Goal: Task Accomplishment & Management: Complete application form

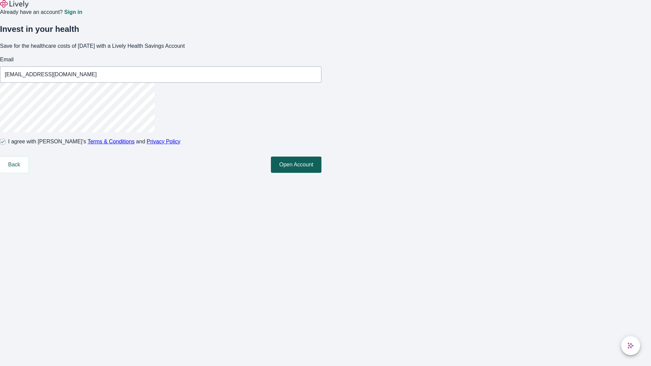
click at [321, 173] on button "Open Account" at bounding box center [296, 165] width 50 height 16
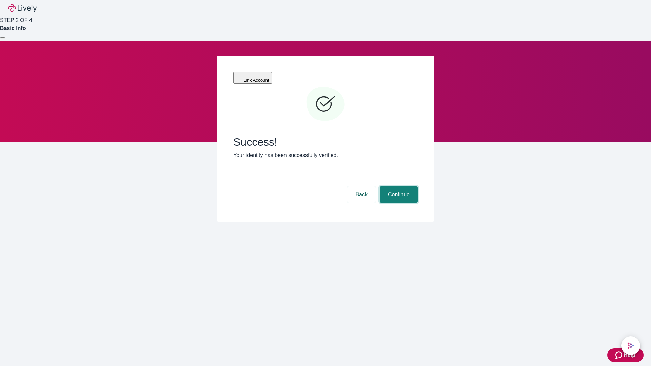
click at [397, 186] on button "Continue" at bounding box center [398, 194] width 38 height 16
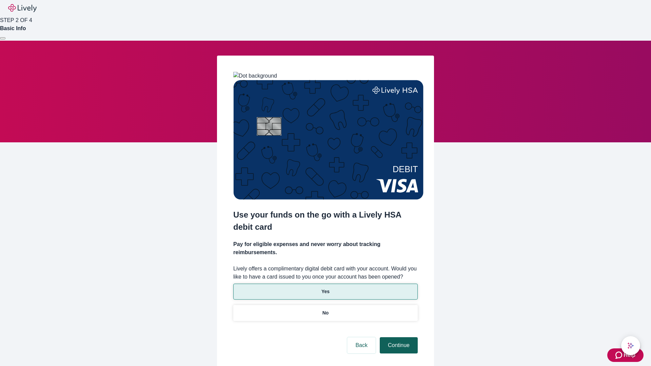
click at [325, 288] on p "Yes" at bounding box center [325, 291] width 8 height 7
click at [397, 337] on button "Continue" at bounding box center [398, 345] width 38 height 16
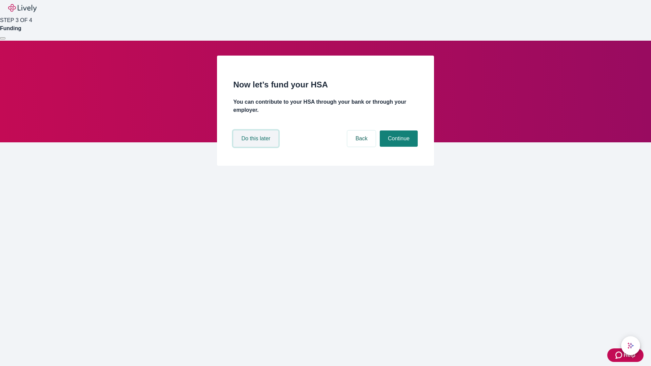
click at [256, 147] on button "Do this later" at bounding box center [255, 138] width 45 height 16
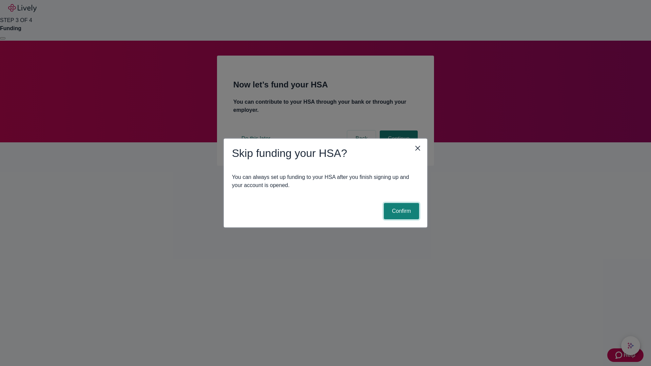
click at [400, 211] on button "Confirm" at bounding box center [401, 211] width 35 height 16
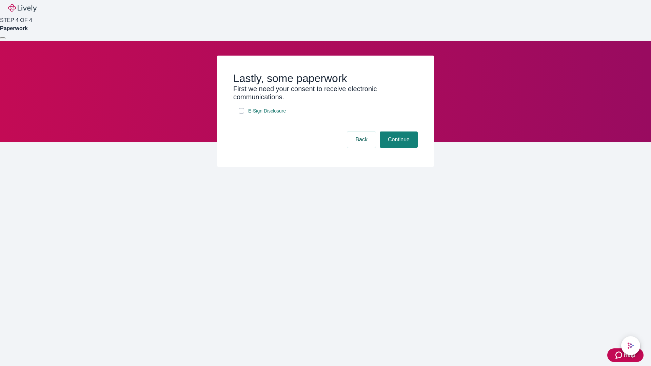
click at [241, 113] on input "E-Sign Disclosure" at bounding box center [241, 110] width 5 height 5
checkbox input "true"
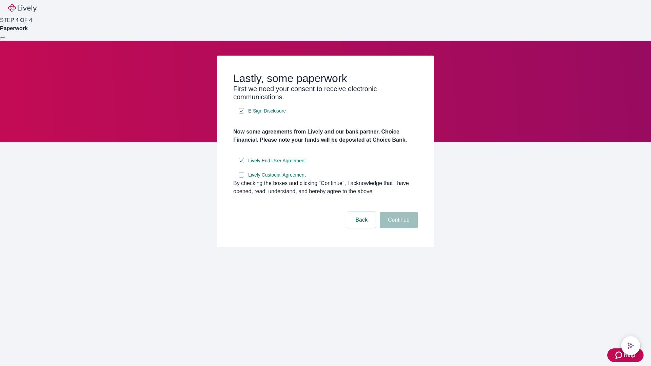
click at [241, 178] on input "Lively Custodial Agreement" at bounding box center [241, 174] width 5 height 5
checkbox input "true"
click at [397, 228] on button "Continue" at bounding box center [398, 220] width 38 height 16
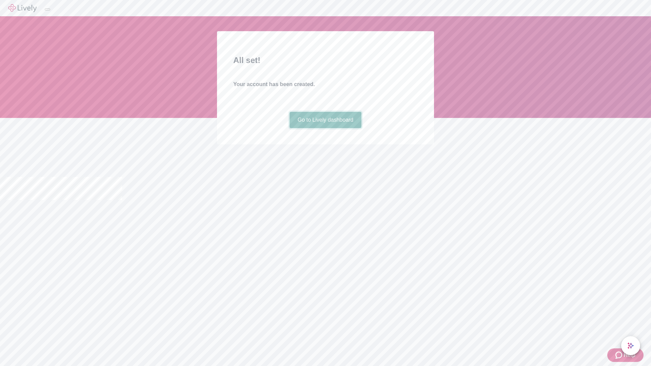
click at [325, 128] on link "Go to Lively dashboard" at bounding box center [325, 120] width 72 height 16
